Goal: Task Accomplishment & Management: Use online tool/utility

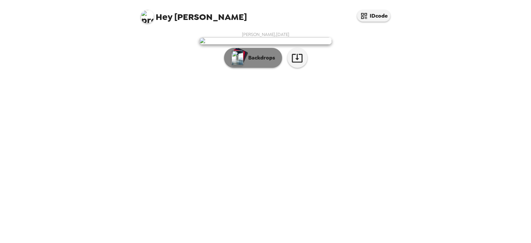
click at [254, 68] on button "Backdrops" at bounding box center [253, 58] width 58 height 20
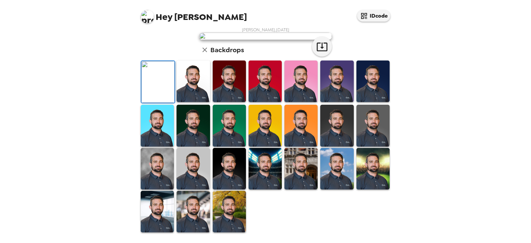
scroll to position [160, 0]
click at [235, 212] on img at bounding box center [229, 210] width 33 height 41
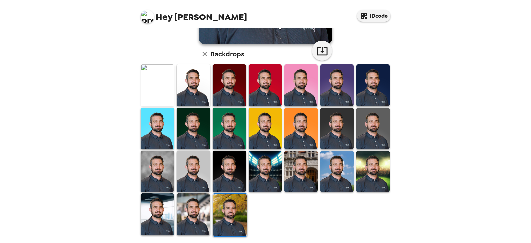
scroll to position [0, 0]
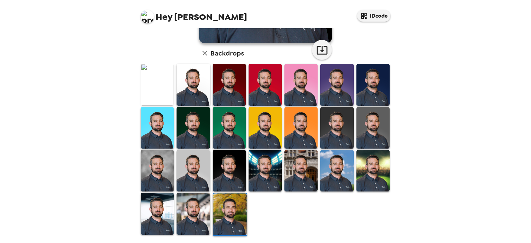
click at [195, 221] on img at bounding box center [193, 212] width 33 height 41
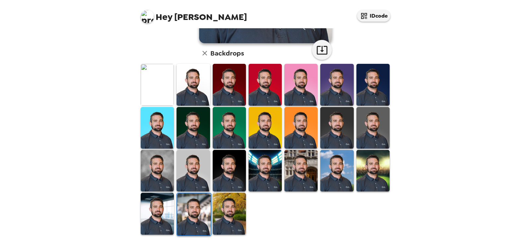
click at [217, 205] on img at bounding box center [229, 212] width 33 height 41
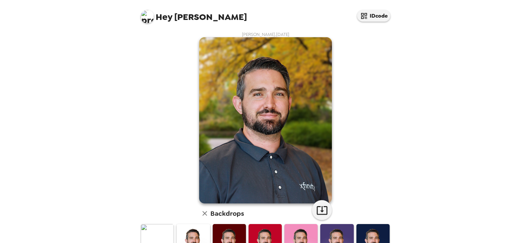
scroll to position [160, 0]
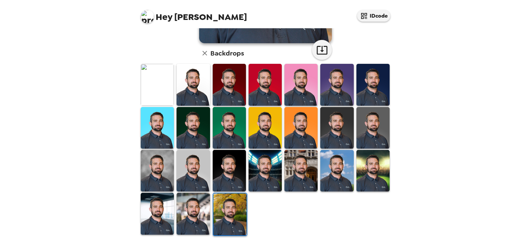
click at [151, 220] on img at bounding box center [157, 212] width 33 height 41
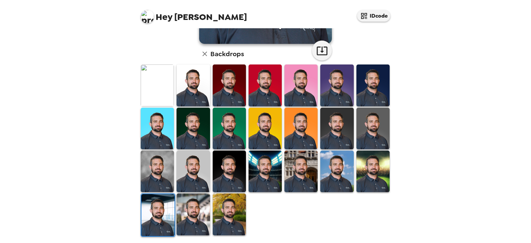
scroll to position [0, 0]
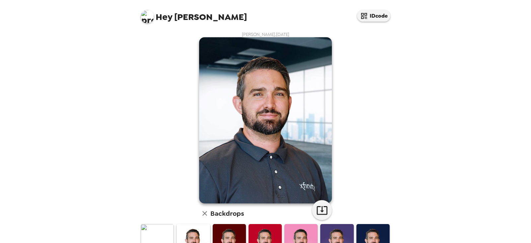
click at [159, 231] on img at bounding box center [157, 244] width 33 height 41
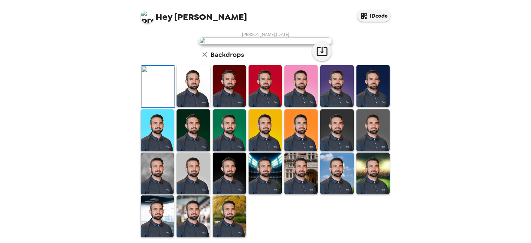
scroll to position [55, 0]
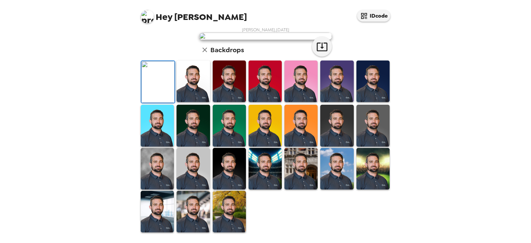
click at [163, 103] on img at bounding box center [157, 81] width 33 height 41
click at [187, 102] on img at bounding box center [193, 80] width 33 height 41
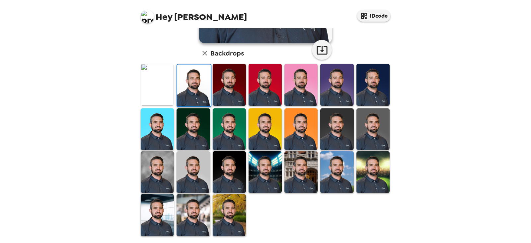
click at [233, 214] on img at bounding box center [229, 214] width 33 height 41
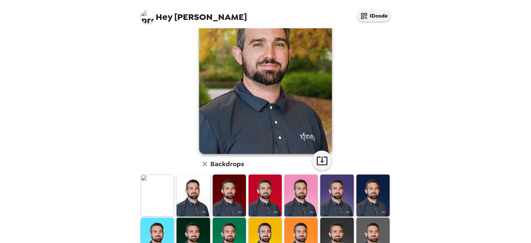
scroll to position [0, 0]
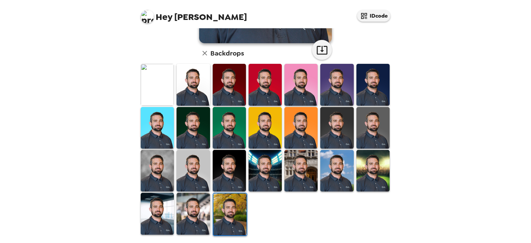
click at [163, 209] on img at bounding box center [157, 212] width 33 height 41
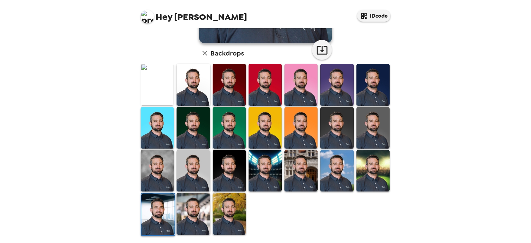
click at [186, 201] on img at bounding box center [193, 212] width 33 height 41
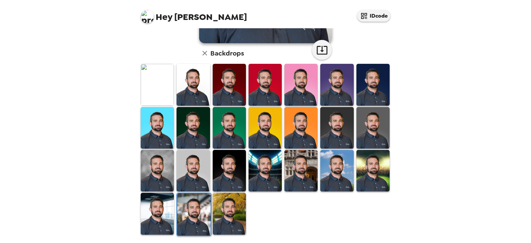
click at [382, 163] on img at bounding box center [372, 170] width 33 height 41
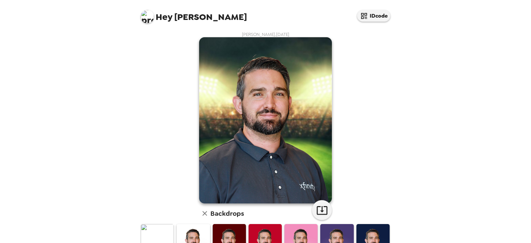
scroll to position [110, 0]
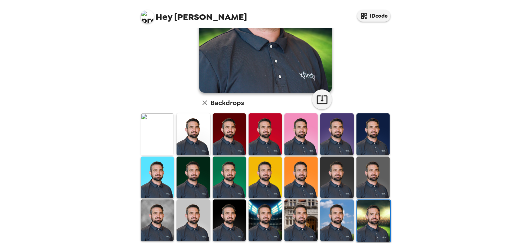
click at [331, 222] on img at bounding box center [336, 219] width 33 height 41
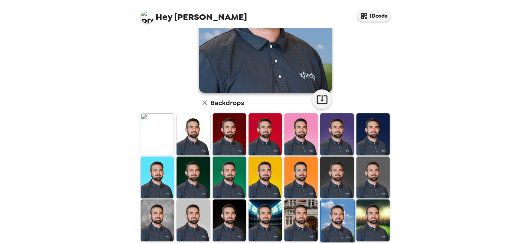
click at [294, 217] on img at bounding box center [300, 219] width 33 height 41
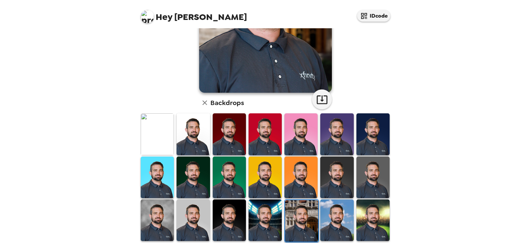
click at [270, 209] on img at bounding box center [265, 219] width 33 height 41
